Goal: Information Seeking & Learning: Check status

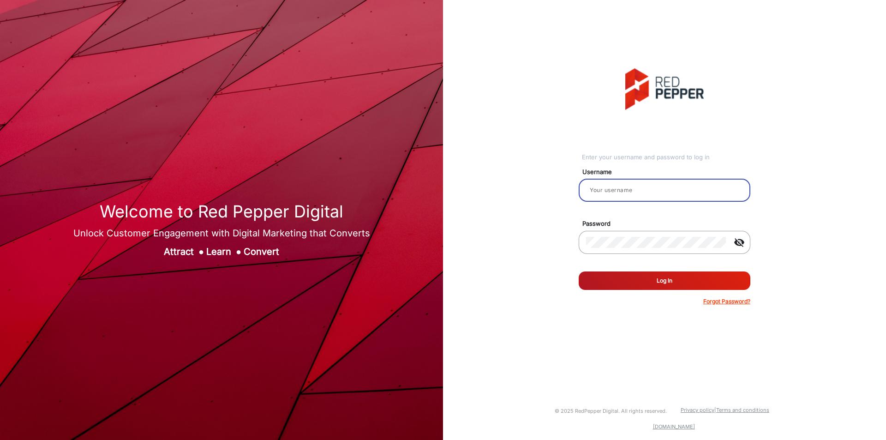
click at [605, 189] on input "email" at bounding box center [664, 190] width 157 height 11
type input "[PERSON_NAME]"
click at [657, 278] on button "Log In" at bounding box center [665, 280] width 172 height 18
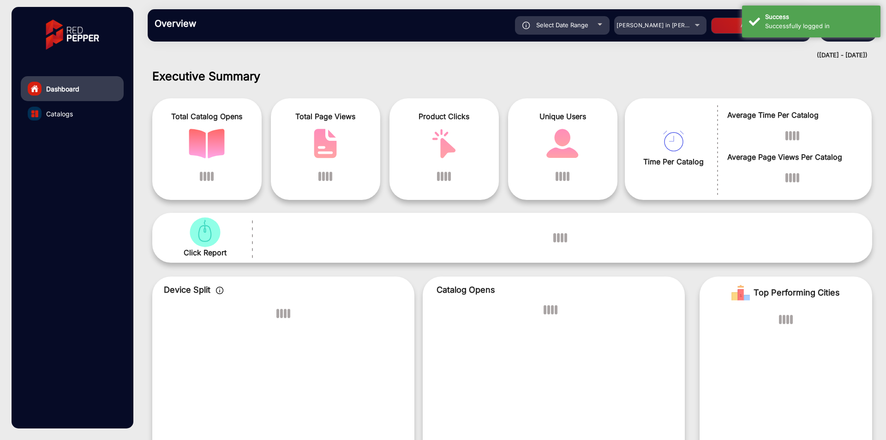
scroll to position [7, 0]
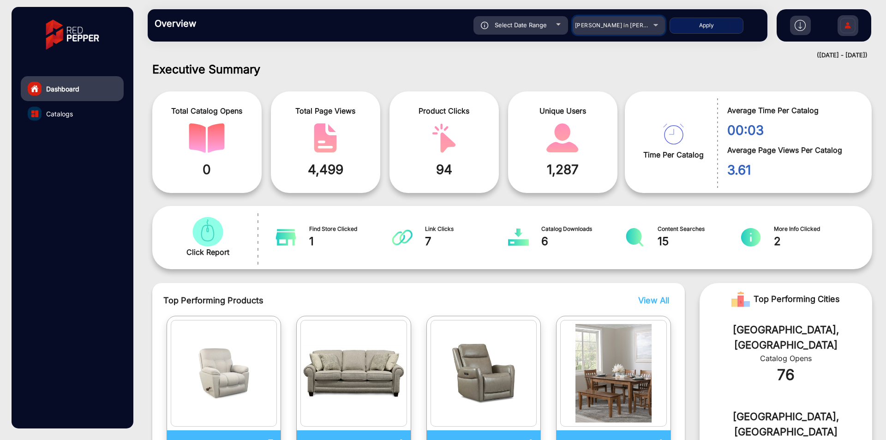
click at [619, 24] on span "[PERSON_NAME] in [PERSON_NAME]" at bounding box center [626, 25] width 102 height 7
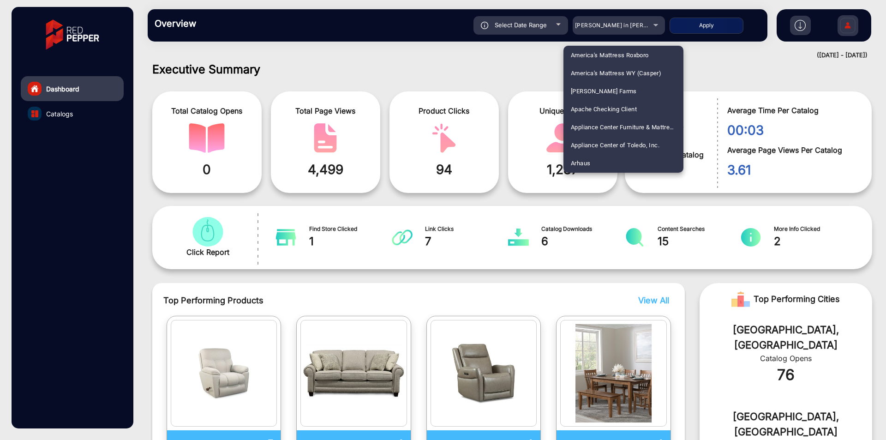
scroll to position [1623, 0]
click at [606, 125] on span "[PERSON_NAME] E-Commerce" at bounding box center [613, 127] width 84 height 18
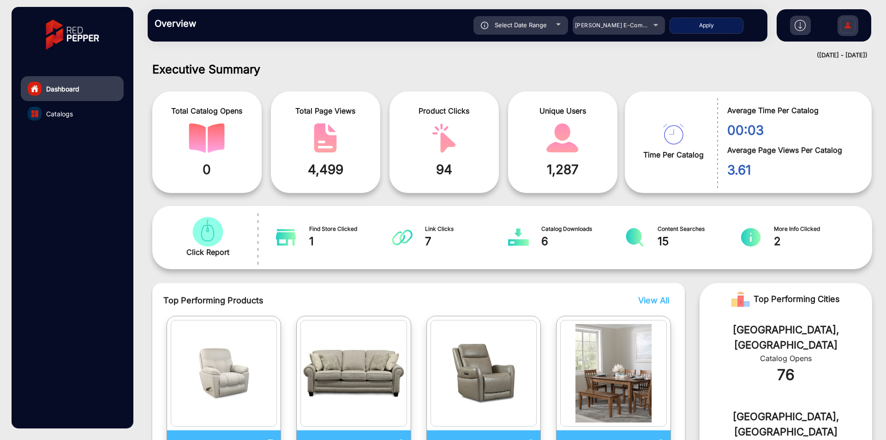
click at [686, 27] on button "Apply" at bounding box center [707, 26] width 74 height 16
type input "[DATE]"
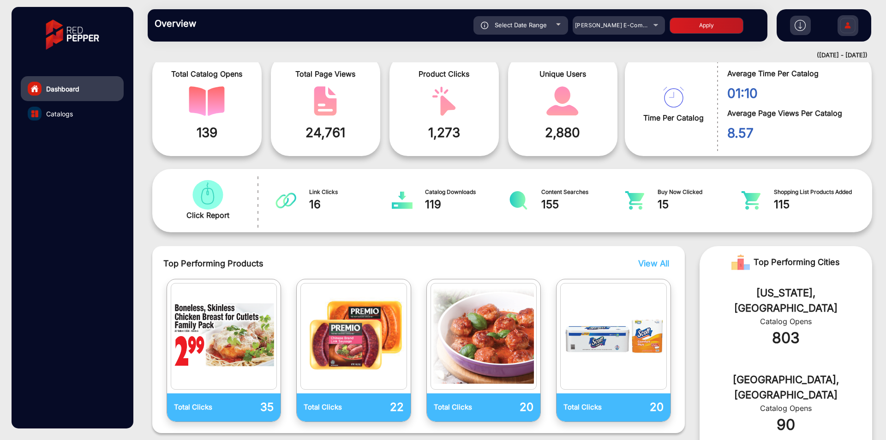
scroll to position [16, 0]
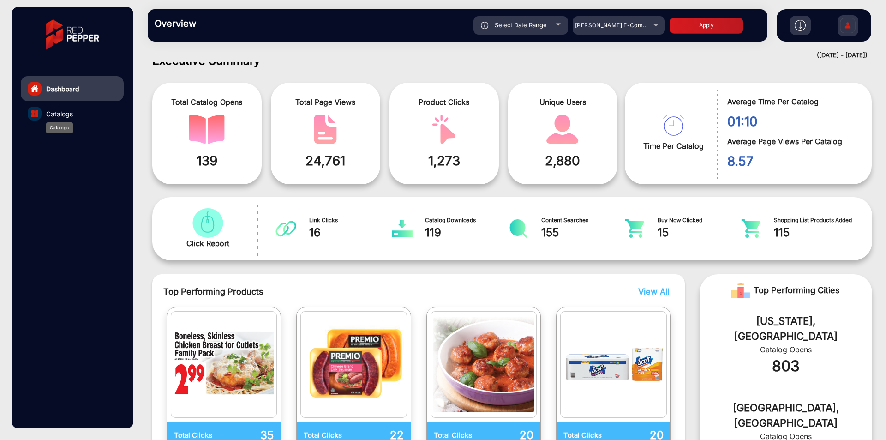
click at [48, 114] on span "Catalogs" at bounding box center [59, 114] width 27 height 10
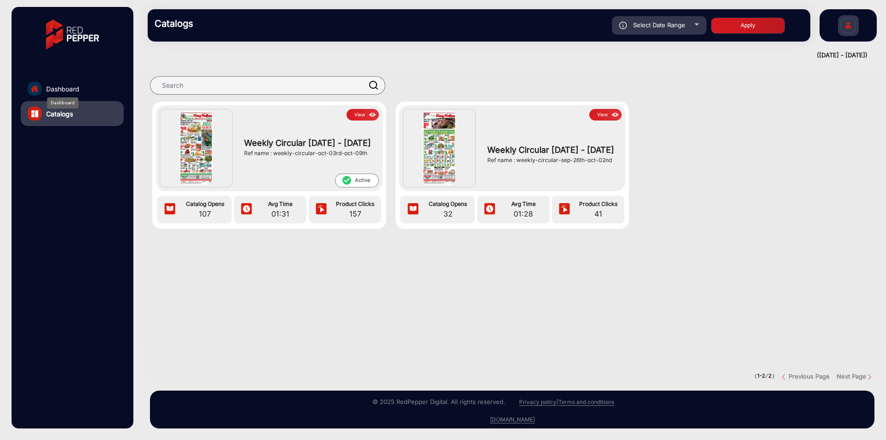
click at [59, 87] on span "Dashboard" at bounding box center [62, 89] width 33 height 10
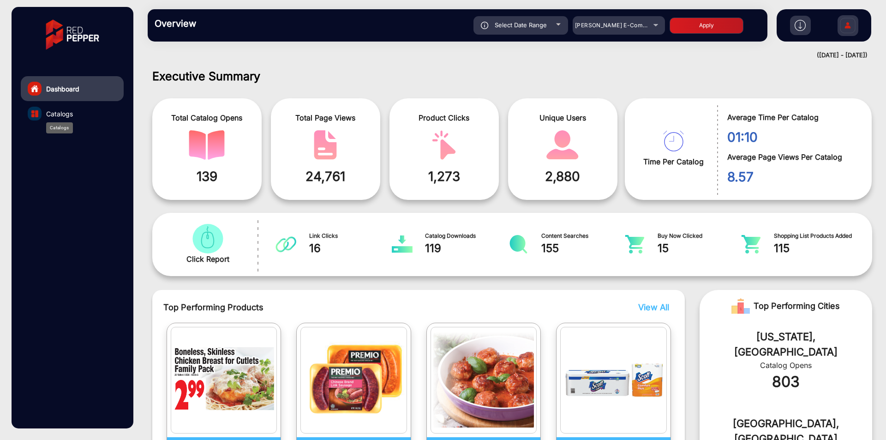
click at [51, 109] on span "Catalogs" at bounding box center [59, 114] width 27 height 10
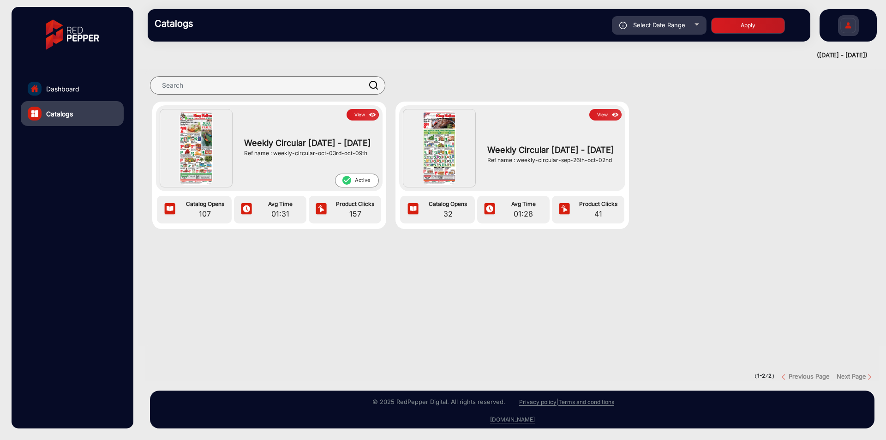
click at [365, 113] on button "View" at bounding box center [363, 115] width 32 height 12
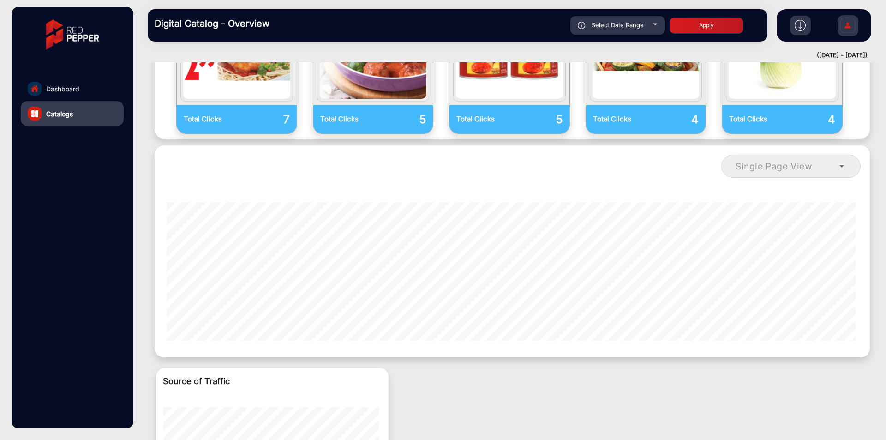
scroll to position [452, 0]
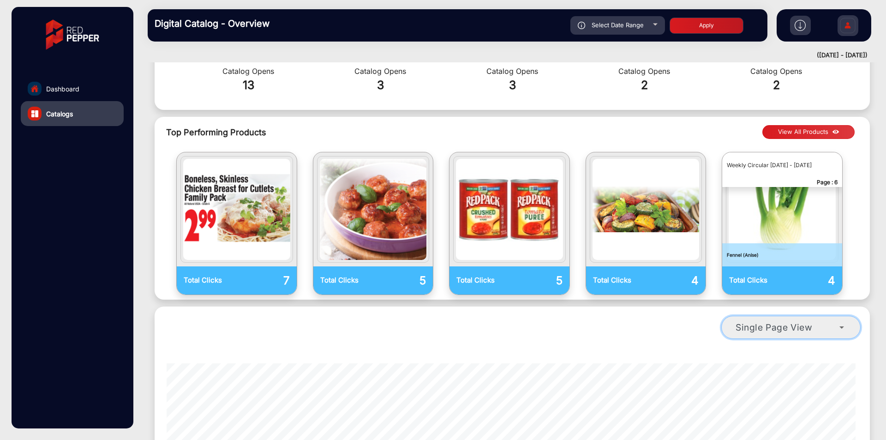
click at [786, 322] on span "Single Page View" at bounding box center [774, 327] width 77 height 11
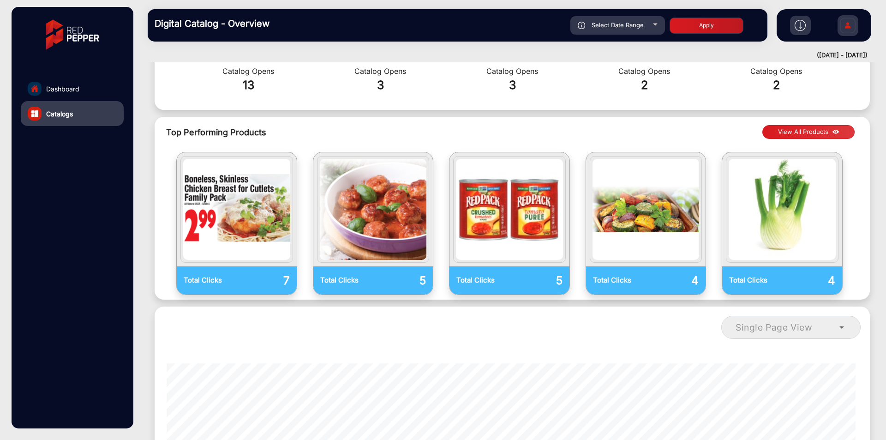
click at [810, 125] on button "View All Products" at bounding box center [809, 132] width 92 height 14
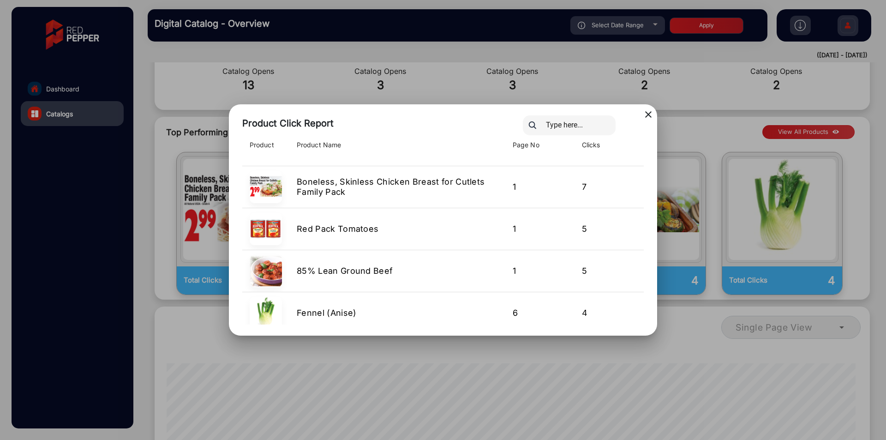
scroll to position [246, 0]
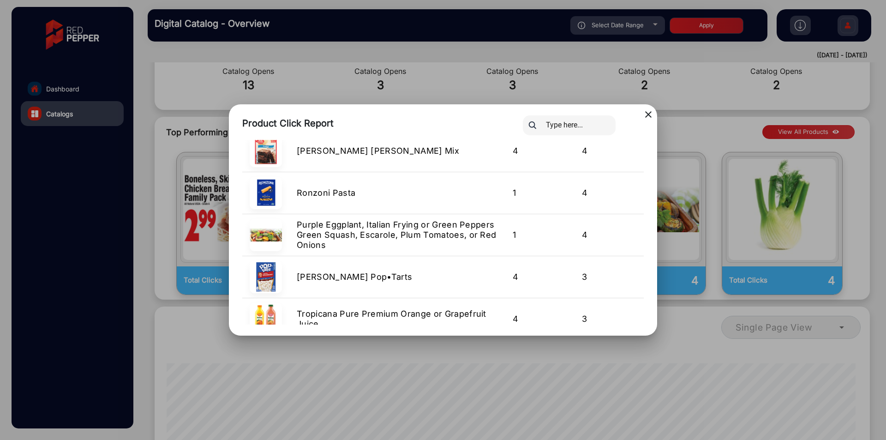
click at [643, 115] on mat-icon "close" at bounding box center [648, 114] width 11 height 11
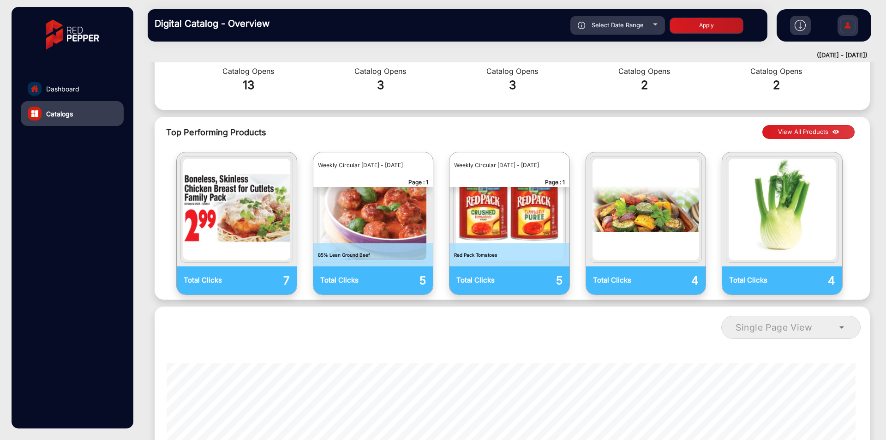
scroll to position [144, 0]
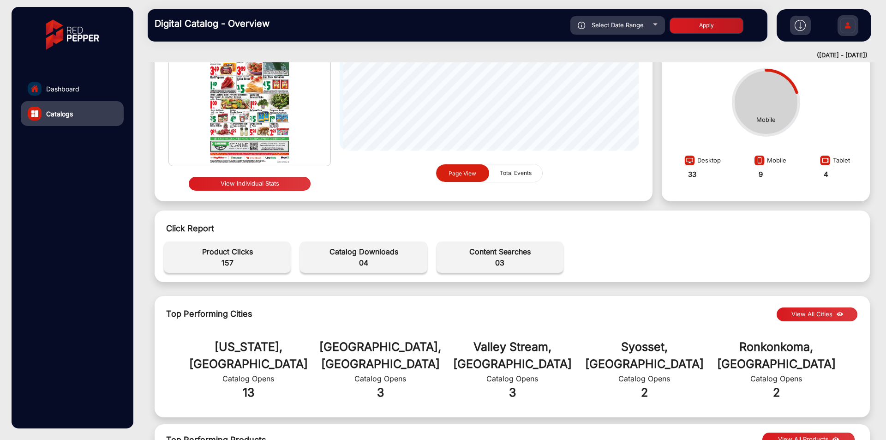
click at [270, 178] on button "View Individual Stats" at bounding box center [250, 184] width 122 height 14
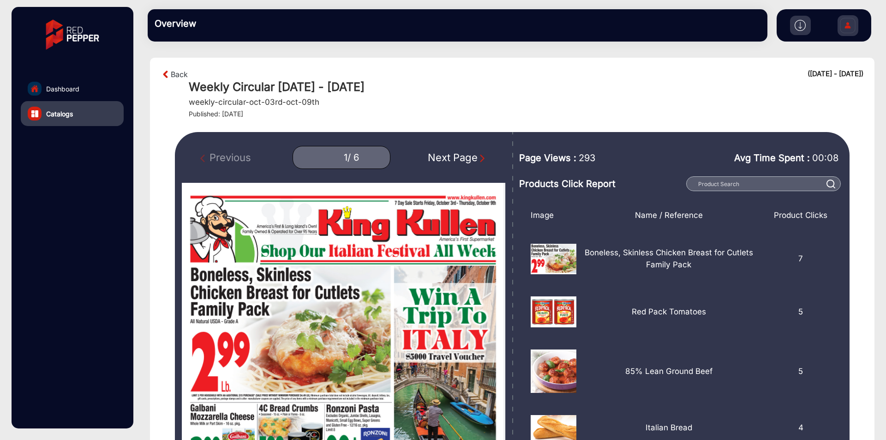
click at [453, 152] on div "Next Page" at bounding box center [457, 157] width 59 height 15
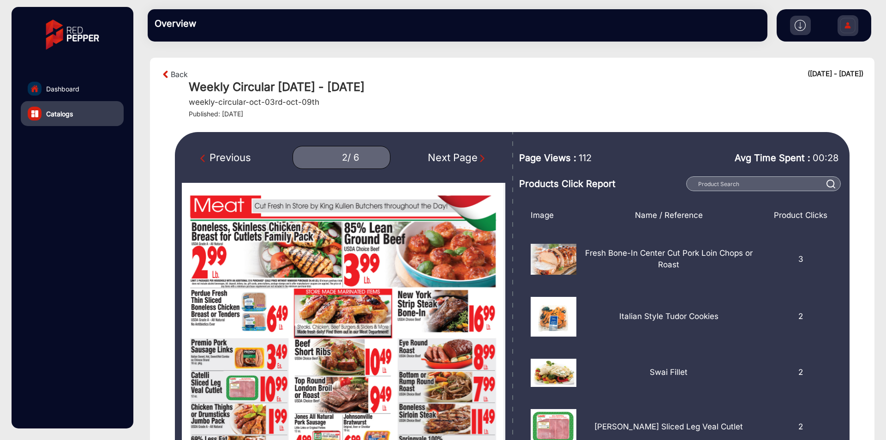
click at [453, 152] on div "Next Page" at bounding box center [457, 157] width 59 height 15
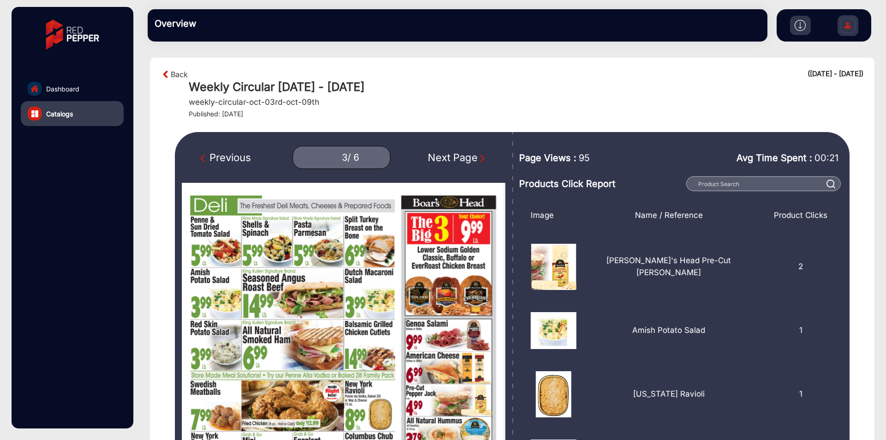
click at [453, 152] on div "Next Page" at bounding box center [457, 157] width 59 height 15
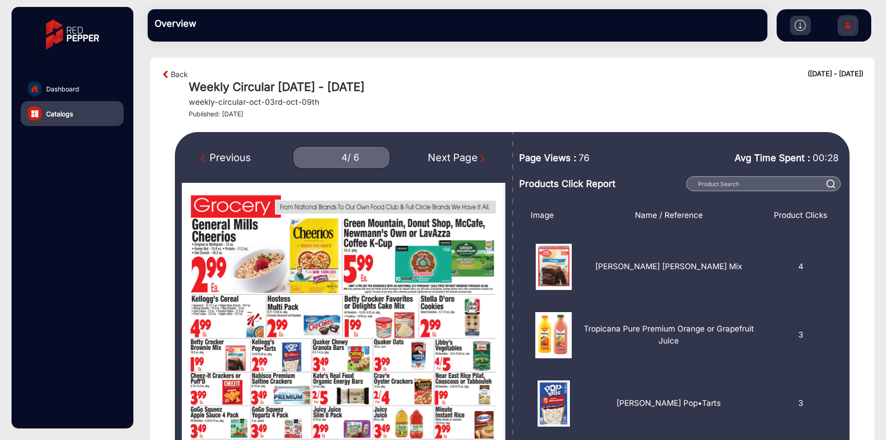
click at [220, 162] on div "Previous" at bounding box center [225, 157] width 51 height 15
type input "3"
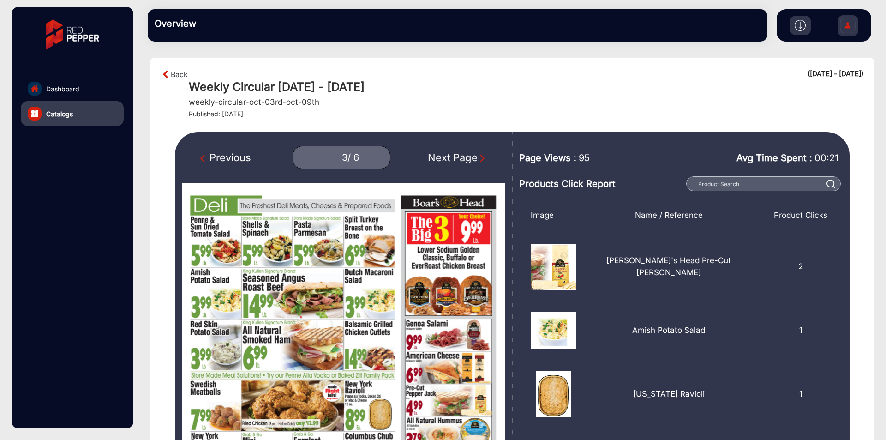
click at [54, 77] on link "Dashboard" at bounding box center [72, 88] width 103 height 25
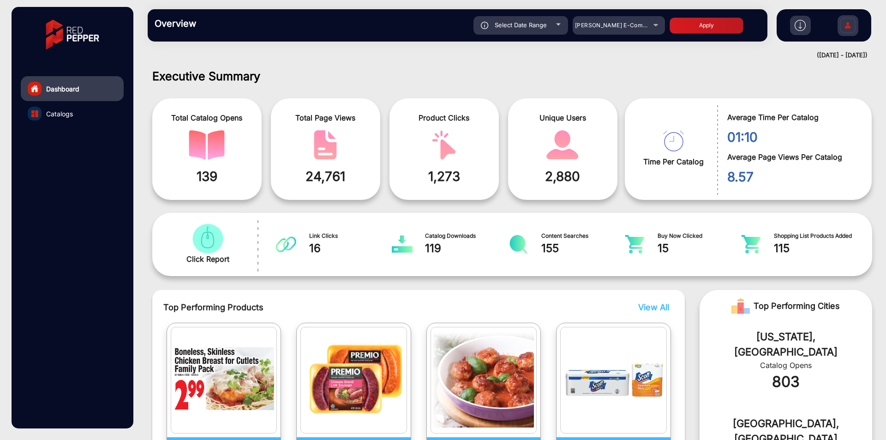
click at [509, 28] on span "Select Date Range" at bounding box center [521, 24] width 52 height 7
type input "[DATE]"
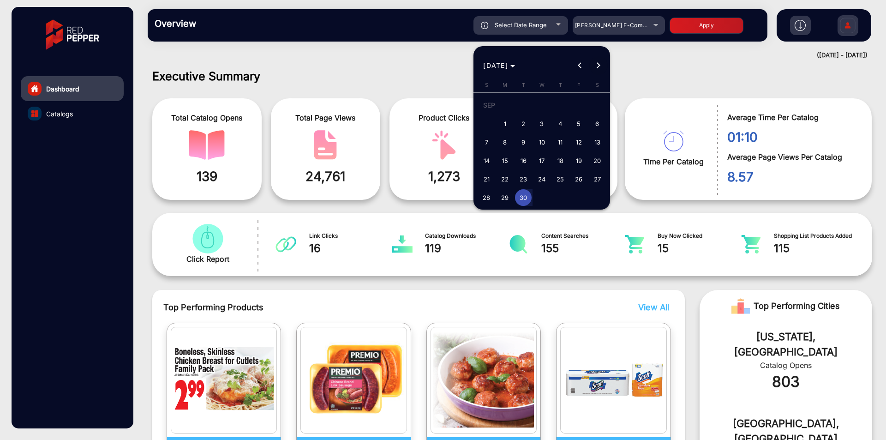
click at [590, 66] on span "Next month" at bounding box center [598, 65] width 18 height 18
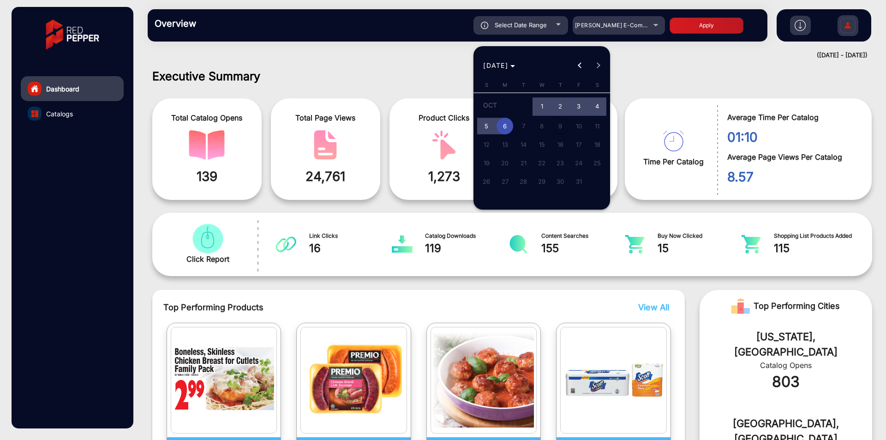
click at [540, 100] on span "1" at bounding box center [542, 106] width 17 height 19
type input "[DATE]"
click at [507, 132] on span "6" at bounding box center [505, 126] width 17 height 17
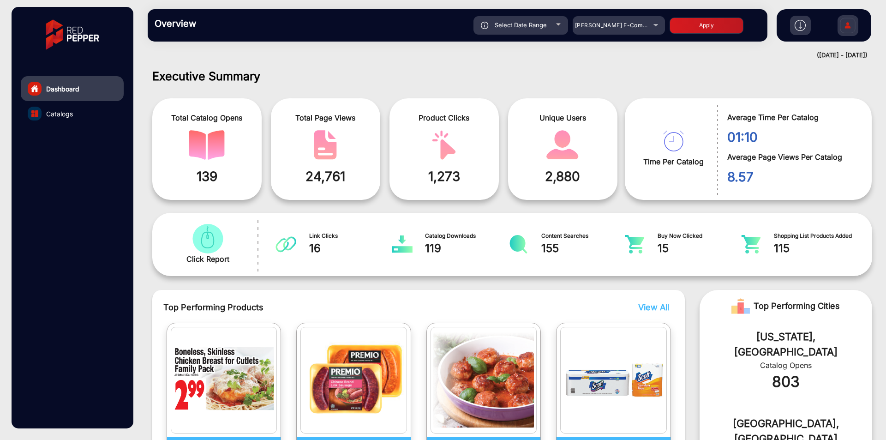
type input "[DATE]"
click at [692, 30] on button "Apply" at bounding box center [707, 26] width 74 height 16
type input "[DATE]"
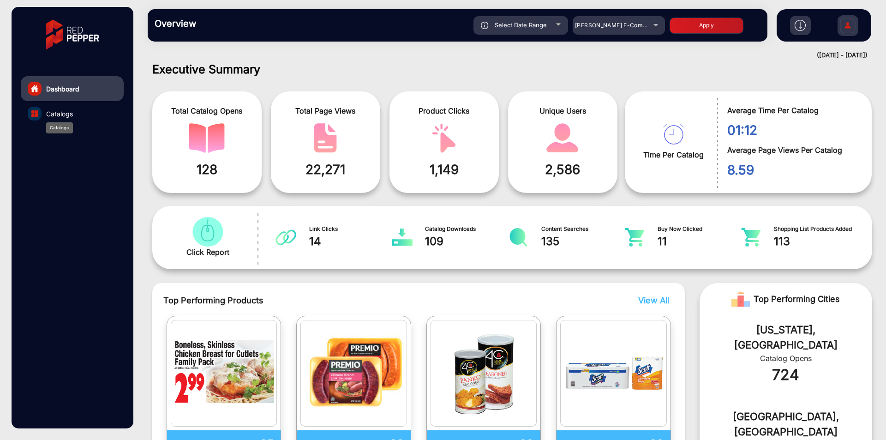
click at [60, 113] on span "Catalogs" at bounding box center [59, 114] width 27 height 10
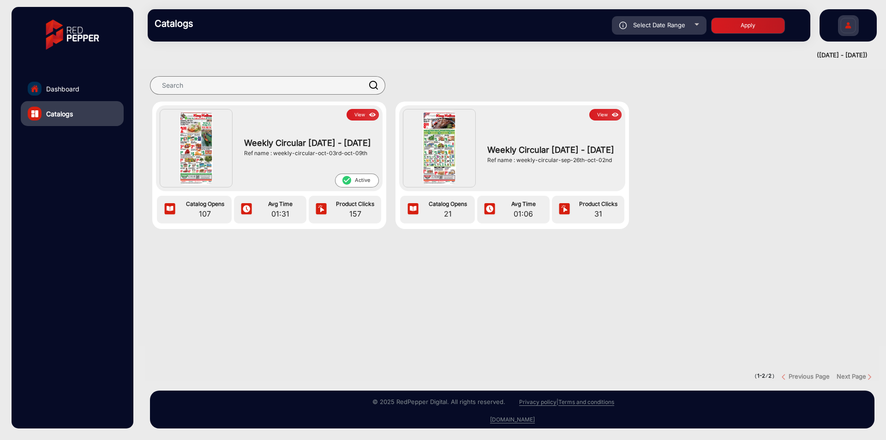
drag, startPoint x: 367, startPoint y: 159, endPoint x: 276, endPoint y: 160, distance: 90.9
click at [276, 157] on div "Ref name : weekly-circular-oct-03rd-oct-09th" at bounding box center [309, 153] width 130 height 8
copy div "weekly-circular-oct-03rd-oct-09th"
